Goal: Use online tool/utility: Utilize a website feature to perform a specific function

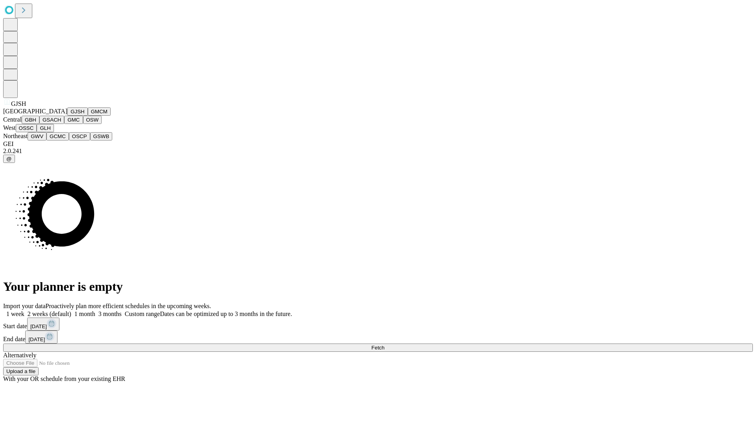
click at [67, 116] on button "GJSH" at bounding box center [77, 111] width 20 height 8
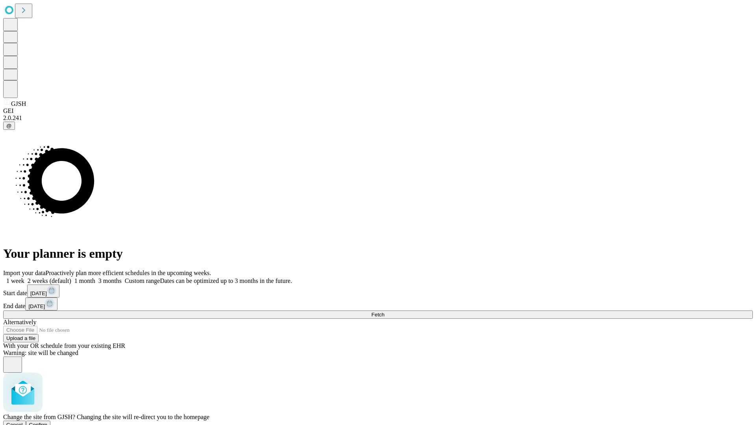
click at [48, 422] on span "Confirm" at bounding box center [38, 425] width 19 height 6
click at [95, 278] on label "1 month" at bounding box center [83, 281] width 24 height 7
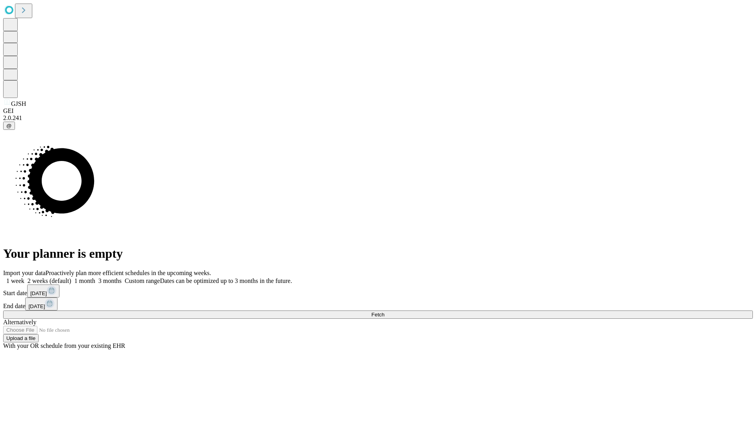
click at [384, 312] on span "Fetch" at bounding box center [377, 315] width 13 height 6
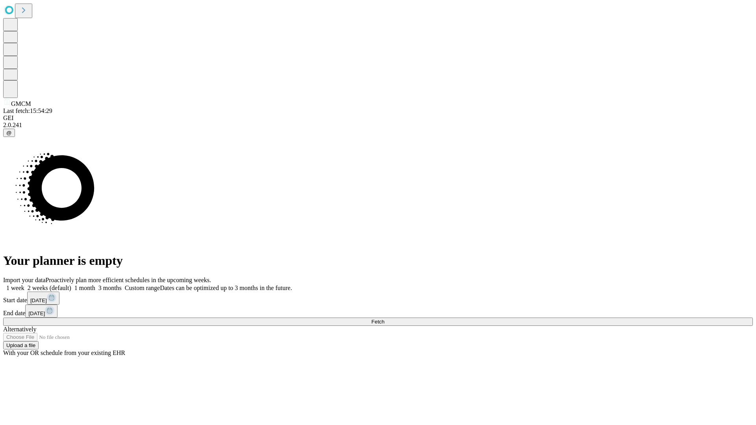
click at [95, 285] on label "1 month" at bounding box center [83, 288] width 24 height 7
click at [384, 319] on span "Fetch" at bounding box center [377, 322] width 13 height 6
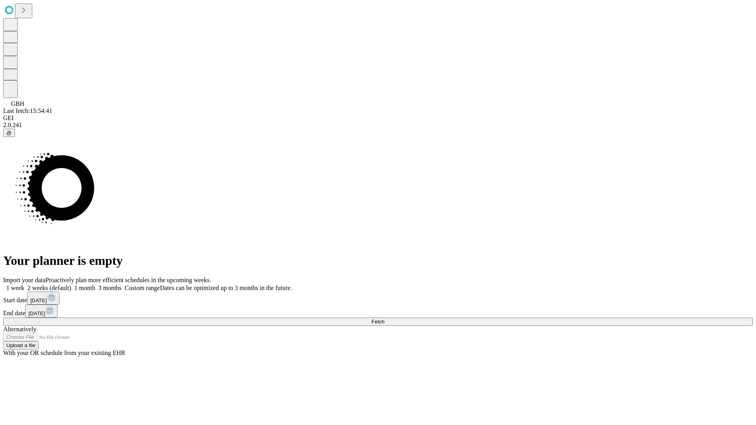
click at [95, 285] on label "1 month" at bounding box center [83, 288] width 24 height 7
click at [384, 319] on span "Fetch" at bounding box center [377, 322] width 13 height 6
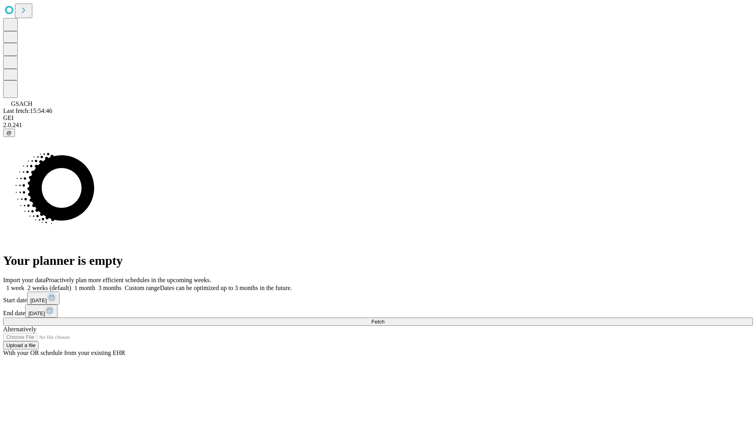
click at [95, 285] on label "1 month" at bounding box center [83, 288] width 24 height 7
click at [384, 319] on span "Fetch" at bounding box center [377, 322] width 13 height 6
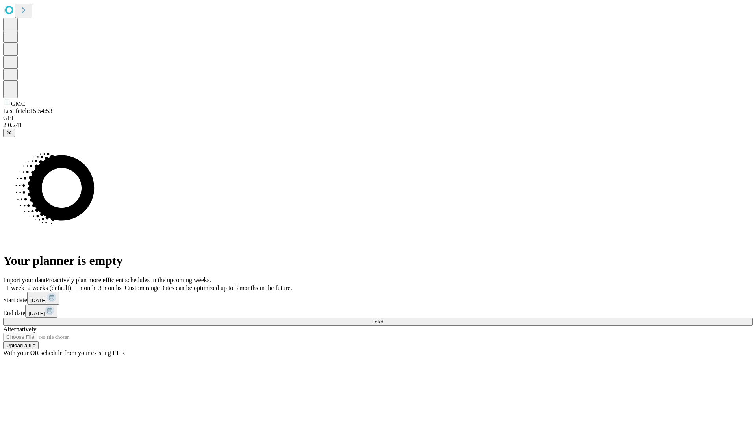
click at [95, 285] on label "1 month" at bounding box center [83, 288] width 24 height 7
click at [384, 319] on span "Fetch" at bounding box center [377, 322] width 13 height 6
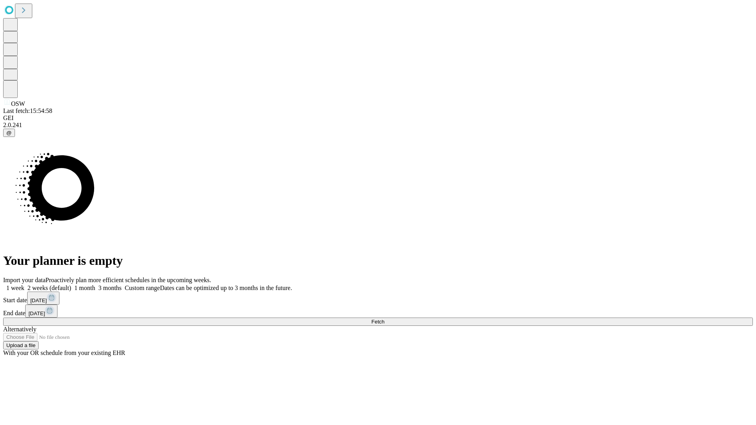
click at [95, 285] on label "1 month" at bounding box center [83, 288] width 24 height 7
click at [384, 319] on span "Fetch" at bounding box center [377, 322] width 13 height 6
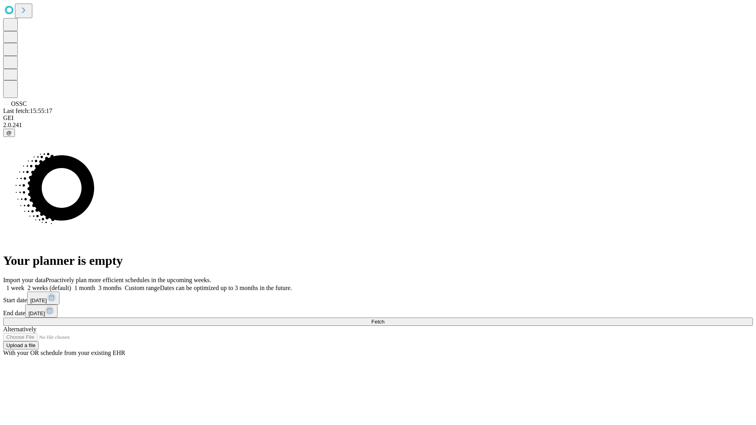
click at [95, 285] on label "1 month" at bounding box center [83, 288] width 24 height 7
click at [384, 319] on span "Fetch" at bounding box center [377, 322] width 13 height 6
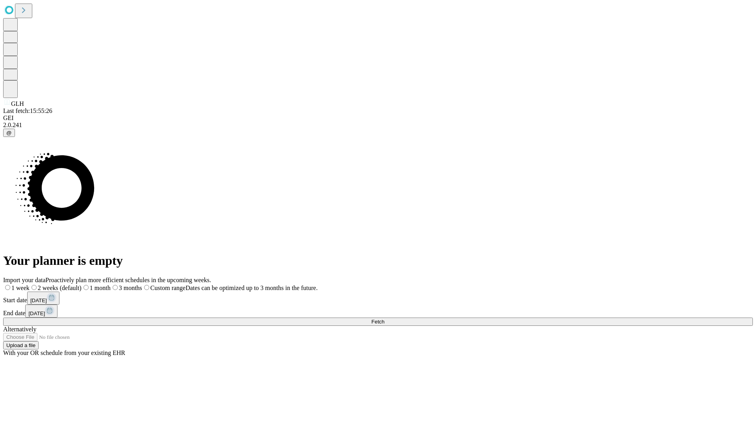
click at [111, 285] on label "1 month" at bounding box center [96, 288] width 29 height 7
click at [384, 319] on span "Fetch" at bounding box center [377, 322] width 13 height 6
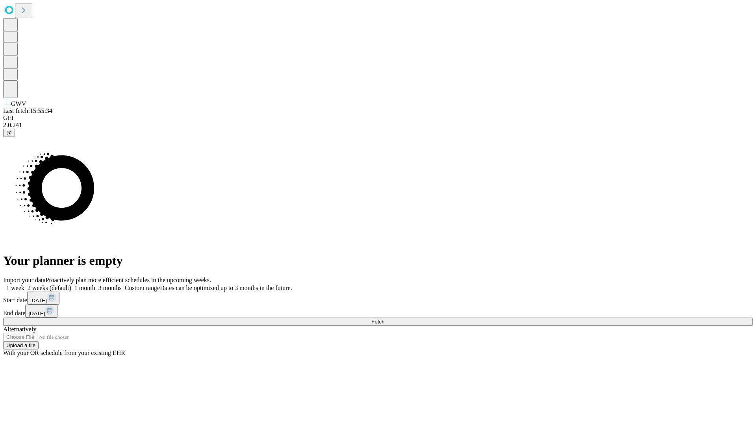
click at [95, 285] on label "1 month" at bounding box center [83, 288] width 24 height 7
click at [384, 319] on span "Fetch" at bounding box center [377, 322] width 13 height 6
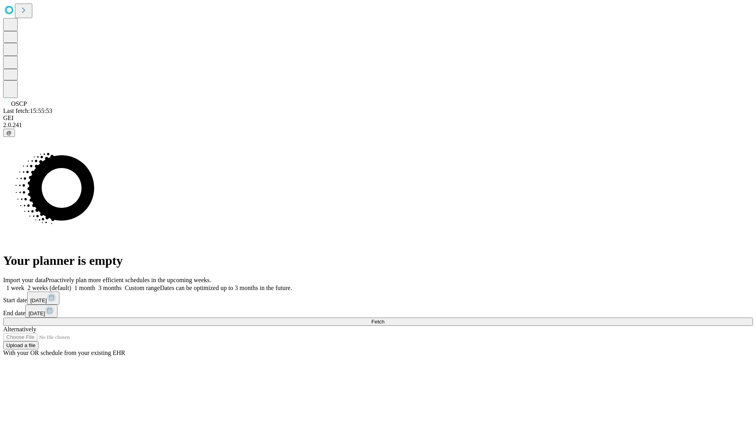
click at [95, 285] on label "1 month" at bounding box center [83, 288] width 24 height 7
click at [384, 319] on span "Fetch" at bounding box center [377, 322] width 13 height 6
